Goal: Find specific fact: Find specific page/section

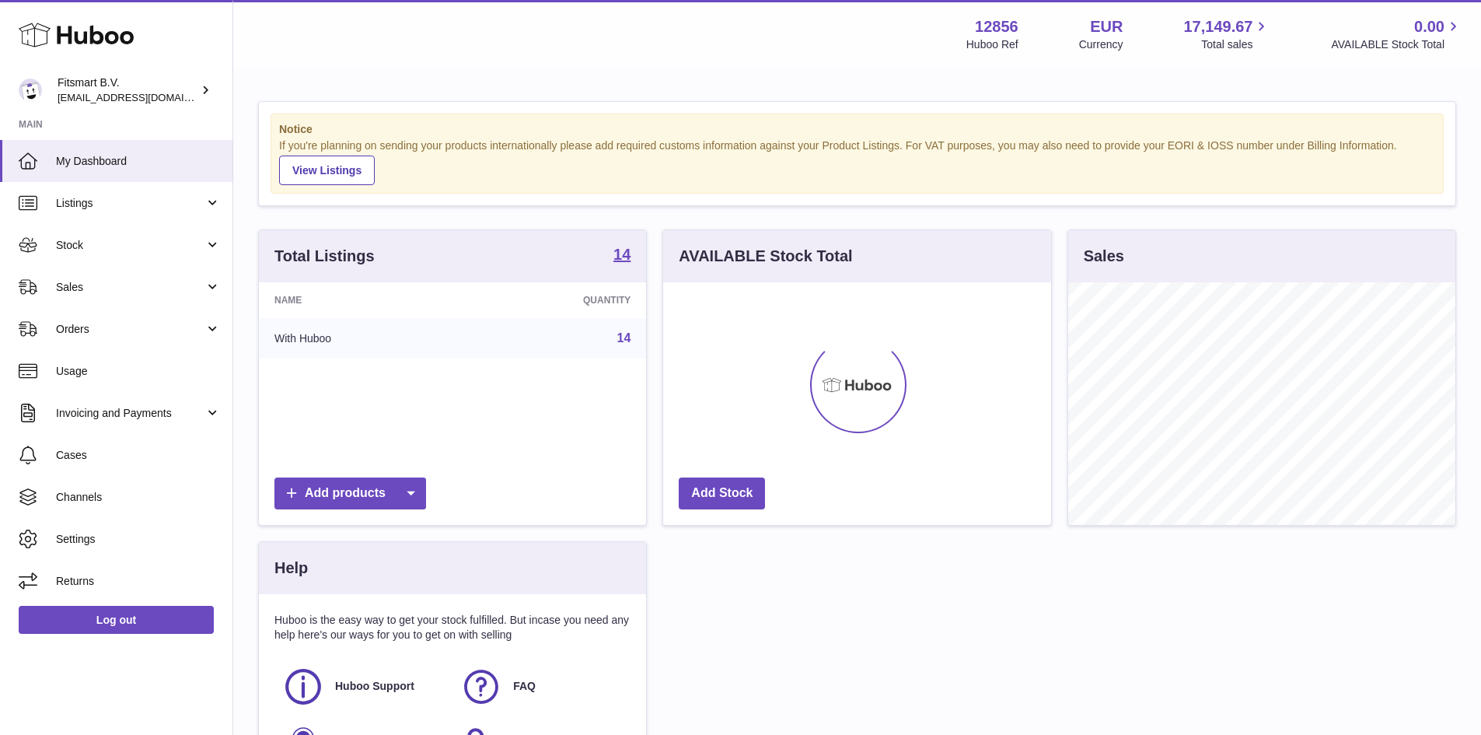
scroll to position [243, 388]
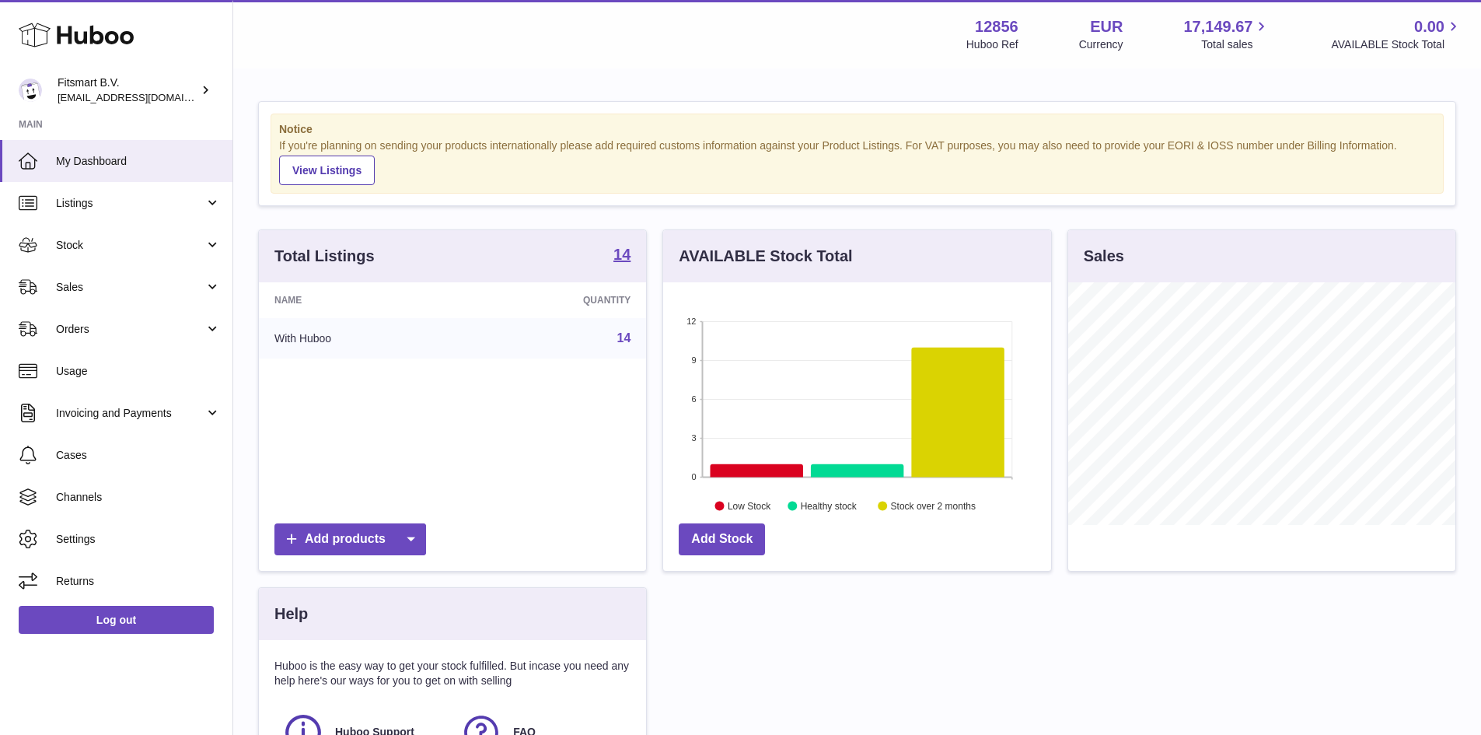
click at [623, 341] on link "14" at bounding box center [624, 337] width 14 height 13
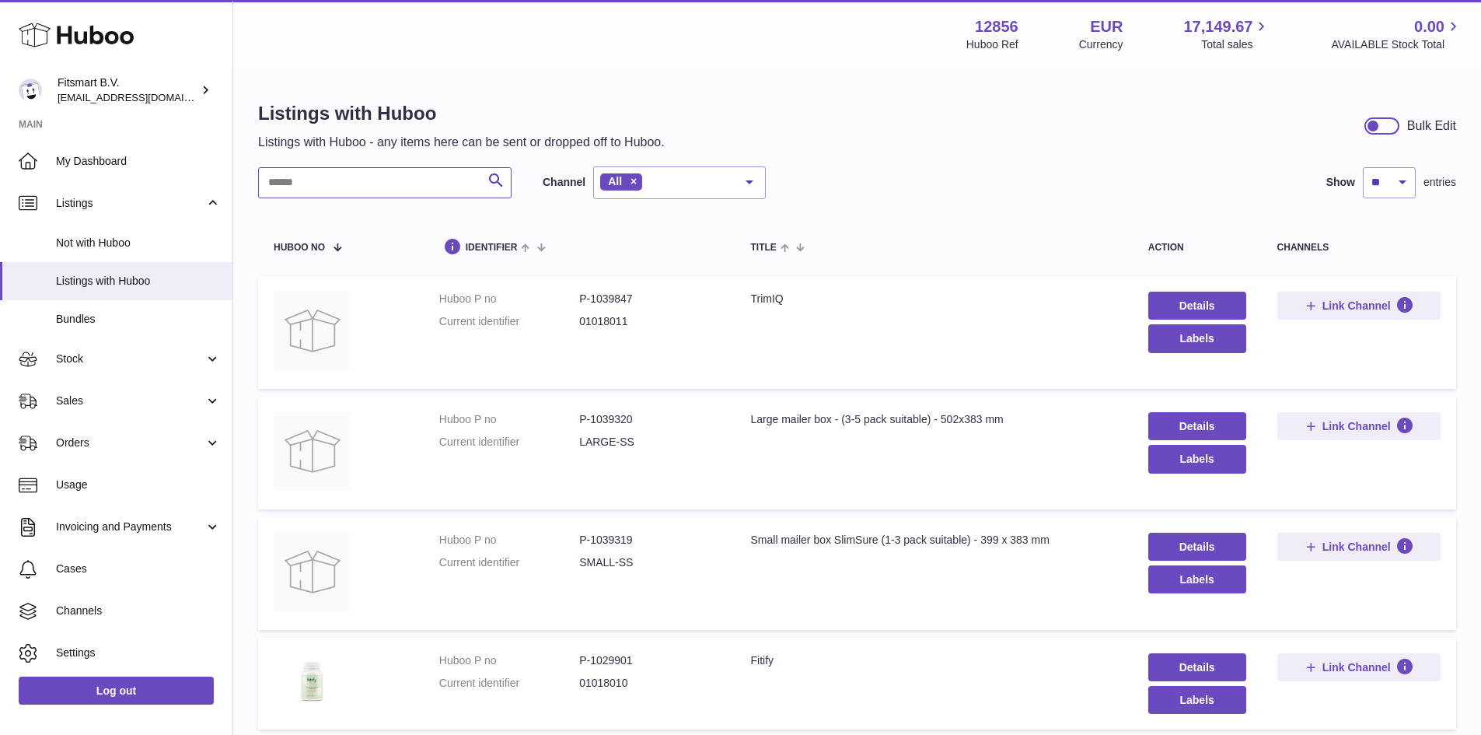
click at [337, 182] on input "text" at bounding box center [384, 182] width 253 height 31
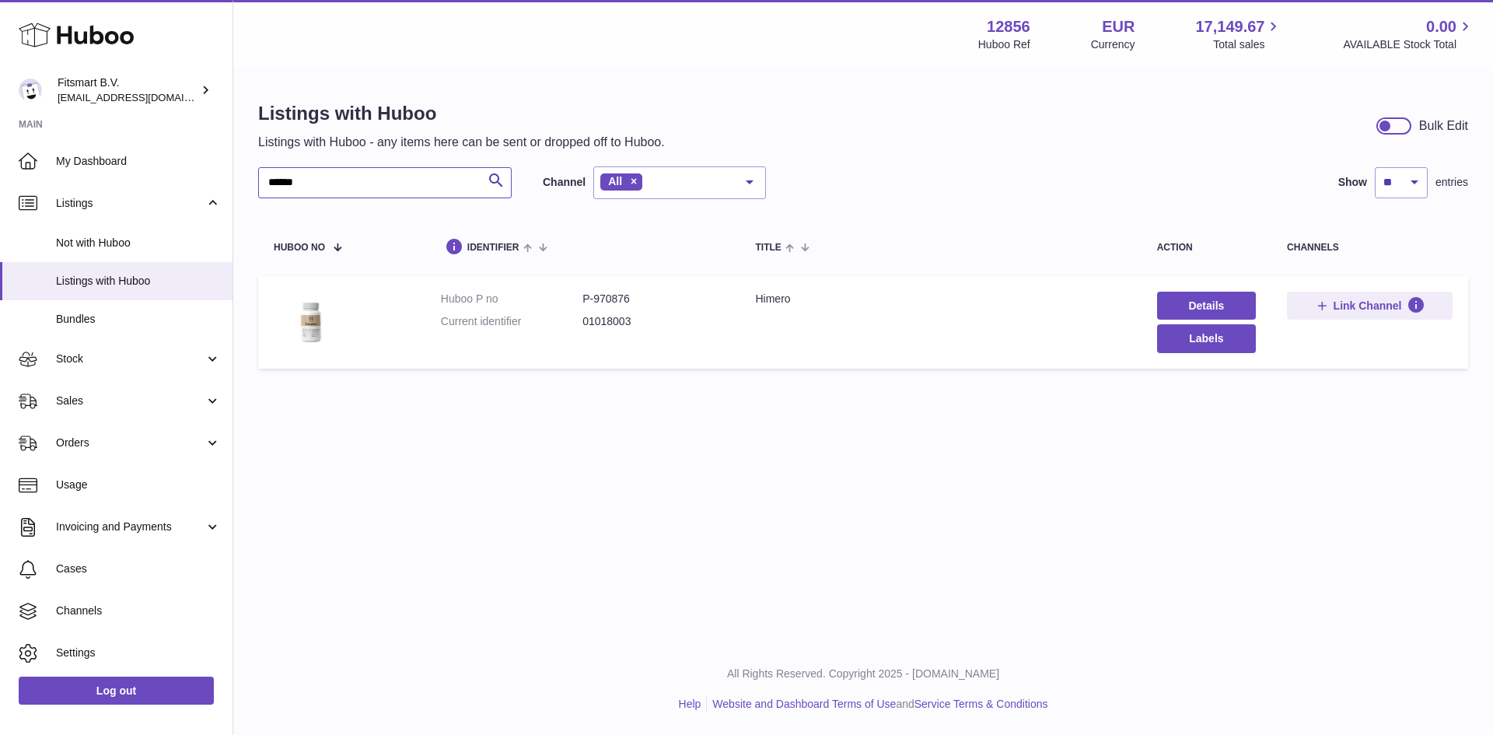
type input "******"
click at [613, 297] on dd "P-970876" at bounding box center [652, 299] width 141 height 15
copy dd "970876"
